Goal: Find specific page/section: Find specific page/section

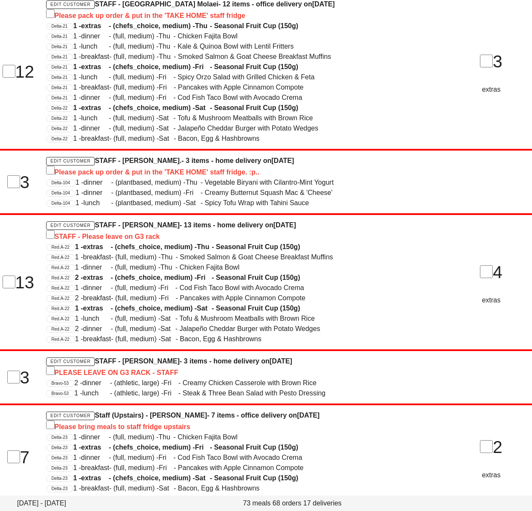
scroll to position [946, 0]
drag, startPoint x: 380, startPoint y: 234, endPoint x: 479, endPoint y: 388, distance: 183.2
click at [381, 234] on div "STAFF - Please leave on G3 rack" at bounding box center [243, 236] width 395 height 12
drag, startPoint x: 394, startPoint y: 276, endPoint x: 400, endPoint y: 252, distance: 24.7
click at [393, 275] on div "Red.A-22 2 - extras - (chefs_choice, medium) - Fri - Seasonal Fruit Cup (150g)" at bounding box center [243, 278] width 395 height 10
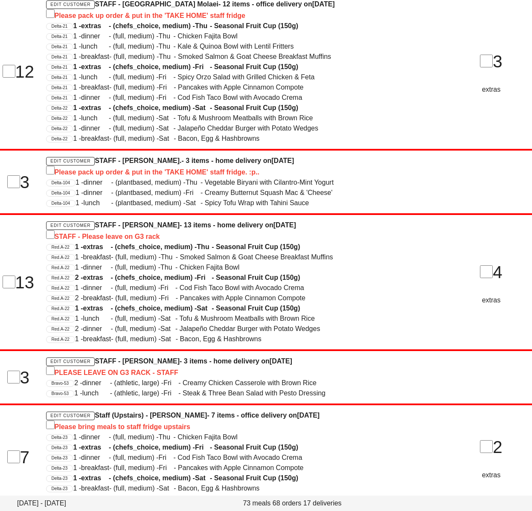
click at [227, 274] on span "2 - extras - (chefs_choice, medium) - Fri - Seasonal Fruit Cup (150g)" at bounding box center [187, 277] width 225 height 7
click at [279, 421] on div "Please bring meals to staff fridge upstairs" at bounding box center [243, 427] width 395 height 12
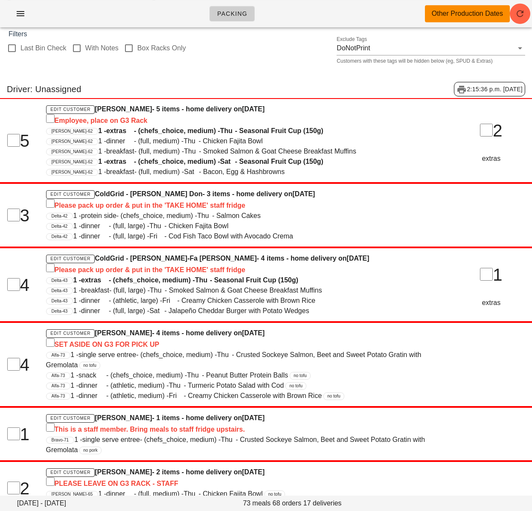
scroll to position [0, 0]
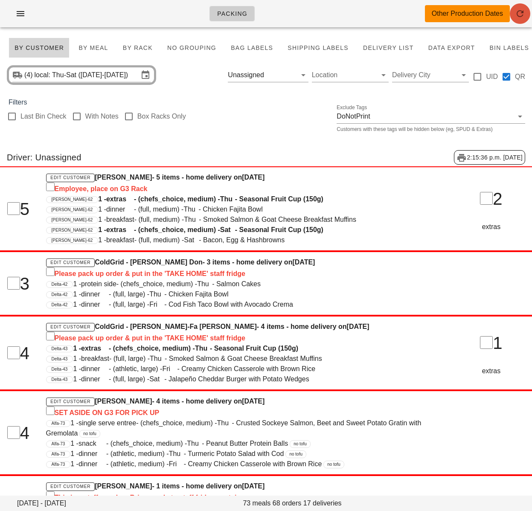
click at [521, 15] on icon "button" at bounding box center [520, 14] width 10 height 10
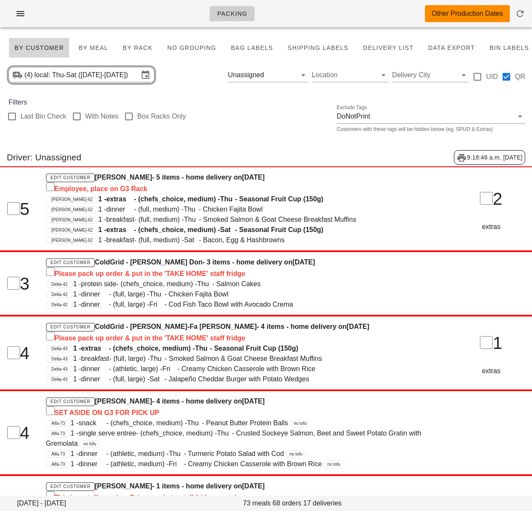
drag, startPoint x: 209, startPoint y: 103, endPoint x: 182, endPoint y: 98, distance: 27.8
click at [209, 103] on div "Filters" at bounding box center [266, 102] width 532 height 10
click at [94, 76] on input "local: Thu-Sat ([DATE]-[DATE])" at bounding box center [87, 75] width 104 height 14
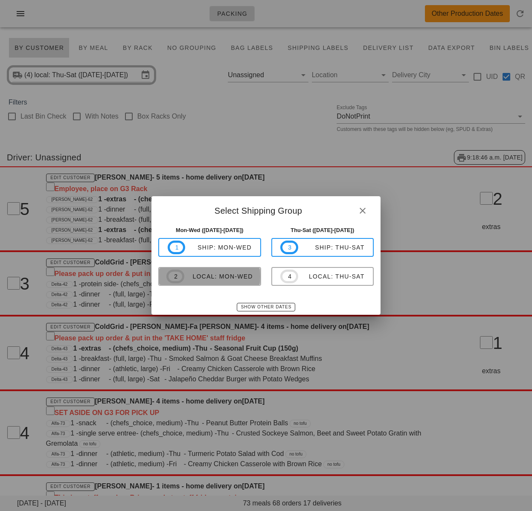
click at [229, 279] on div "local: Mon-Wed" at bounding box center [218, 276] width 69 height 7
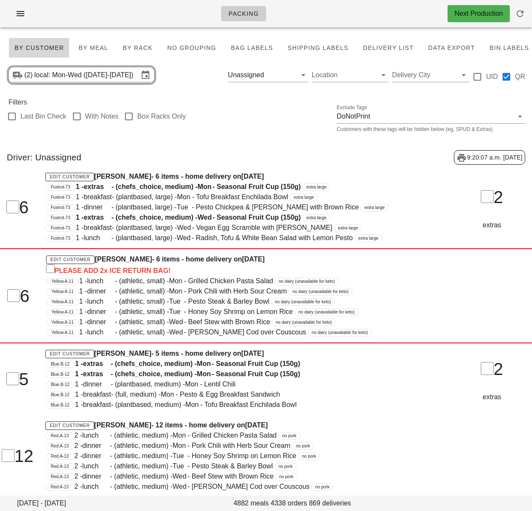
click at [290, 152] on div "Driver: Unassigned 9:20:07 a.m. [DATE]" at bounding box center [266, 157] width 532 height 28
drag, startPoint x: 292, startPoint y: 73, endPoint x: 265, endPoint y: 80, distance: 28.3
click at [292, 73] on button "Clear Filter by driver" at bounding box center [291, 75] width 10 height 10
click at [14, 118] on div at bounding box center [12, 116] width 15 height 15
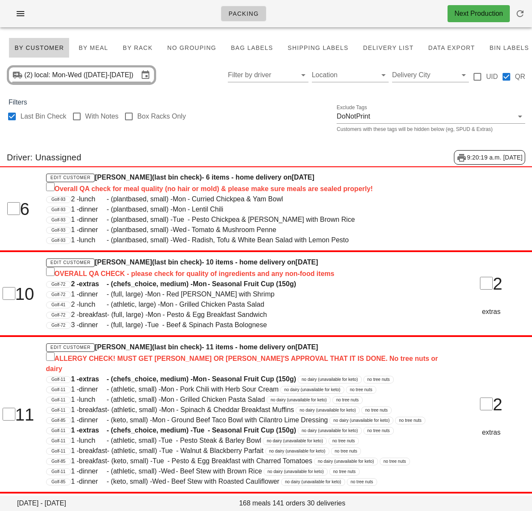
checkbox input "true"
click at [128, 50] on span "By Rack" at bounding box center [137, 47] width 30 height 7
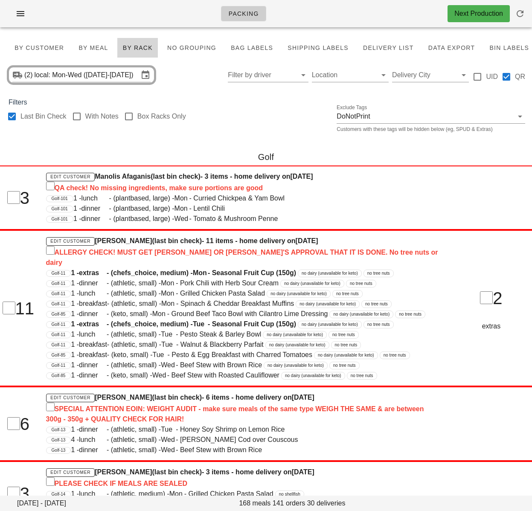
click at [209, 117] on div "Last Bin Check With Notes Box Racks Only Exclude Tags DoNotPrint Customers with…" at bounding box center [266, 121] width 532 height 27
click at [132, 156] on div "Golf" at bounding box center [266, 156] width 532 height 27
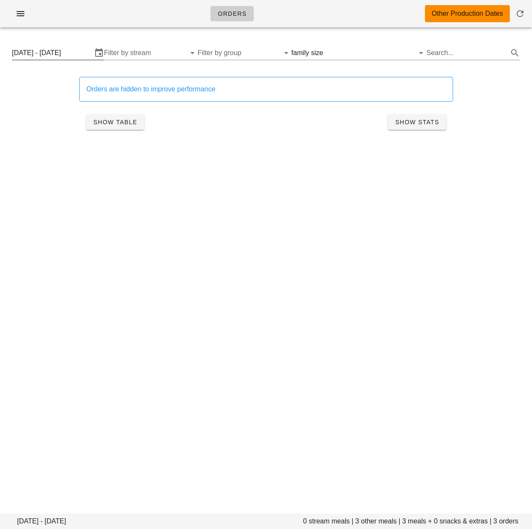
click at [49, 52] on input "[DATE] - [DATE]" at bounding box center [52, 53] width 80 height 14
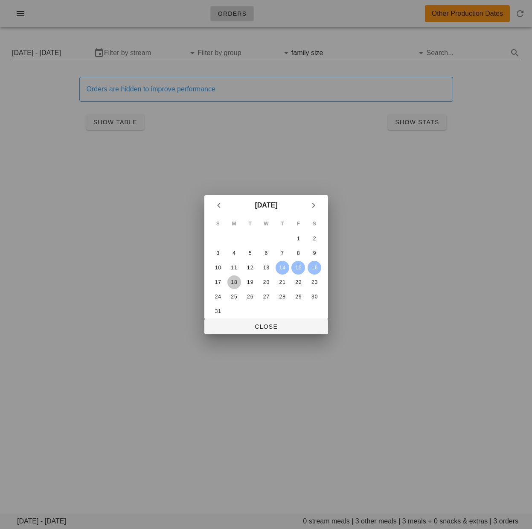
click at [234, 282] on div "18" at bounding box center [234, 282] width 14 height 6
click at [270, 282] on div "20" at bounding box center [266, 282] width 14 height 6
click at [265, 332] on button "Close" at bounding box center [266, 326] width 124 height 15
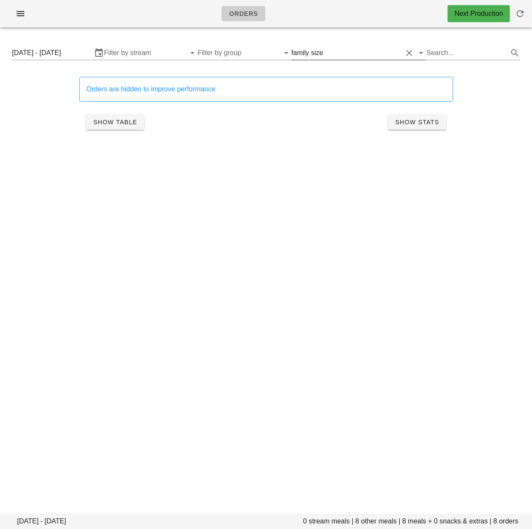
click at [326, 50] on input "text" at bounding box center [364, 53] width 78 height 14
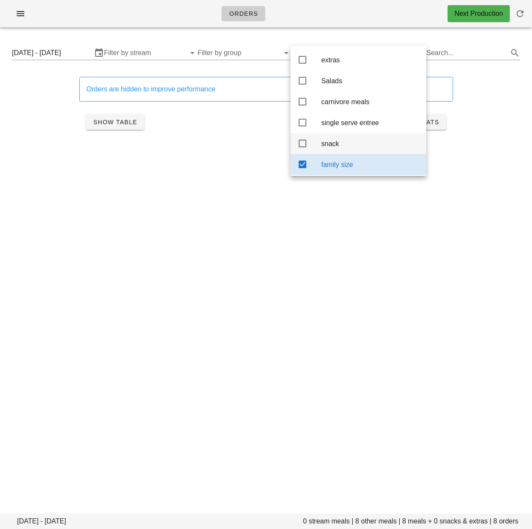
click at [306, 147] on icon at bounding box center [302, 143] width 10 height 10
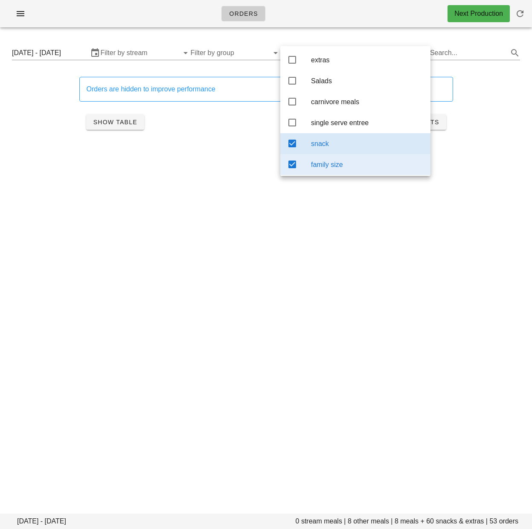
click at [289, 168] on icon at bounding box center [292, 164] width 10 height 10
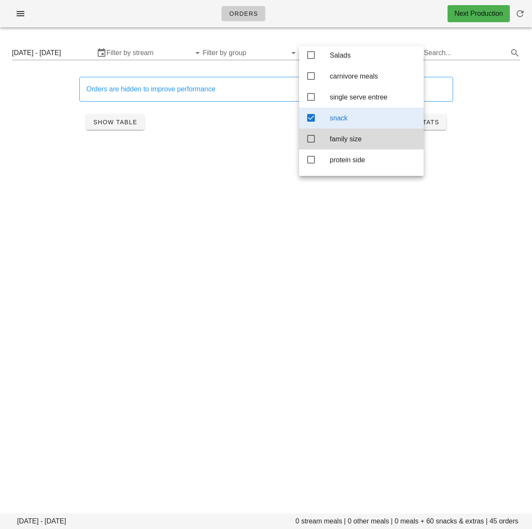
scroll to position [26, 0]
click at [37, 112] on div "Orders are hidden to improve performance Show Table Show Stats" at bounding box center [266, 106] width 522 height 79
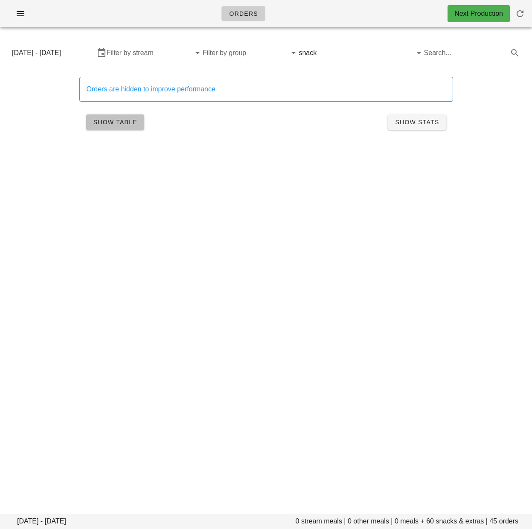
click at [119, 122] on span "Show Table" at bounding box center [115, 122] width 44 height 7
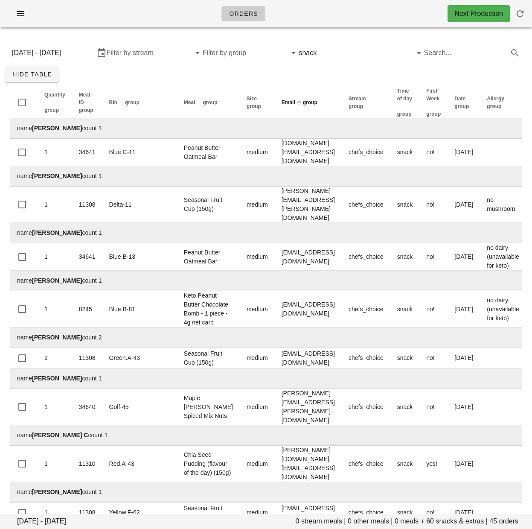
click at [281, 93] on th "Email group" at bounding box center [308, 102] width 67 height 31
